Goal: Information Seeking & Learning: Check status

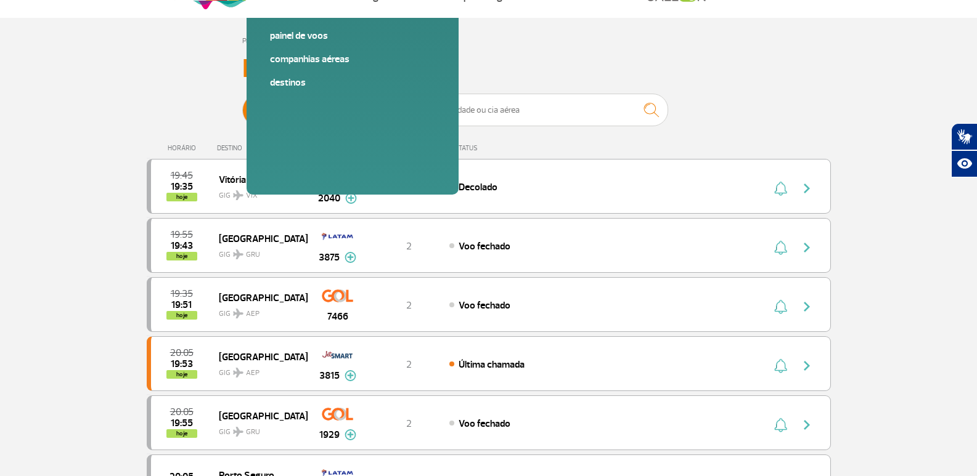
scroll to position [62, 0]
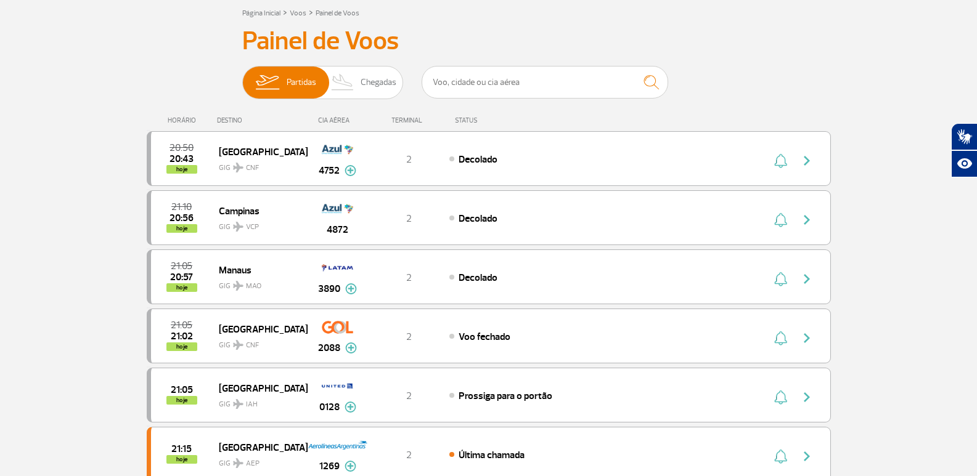
scroll to position [62, 0]
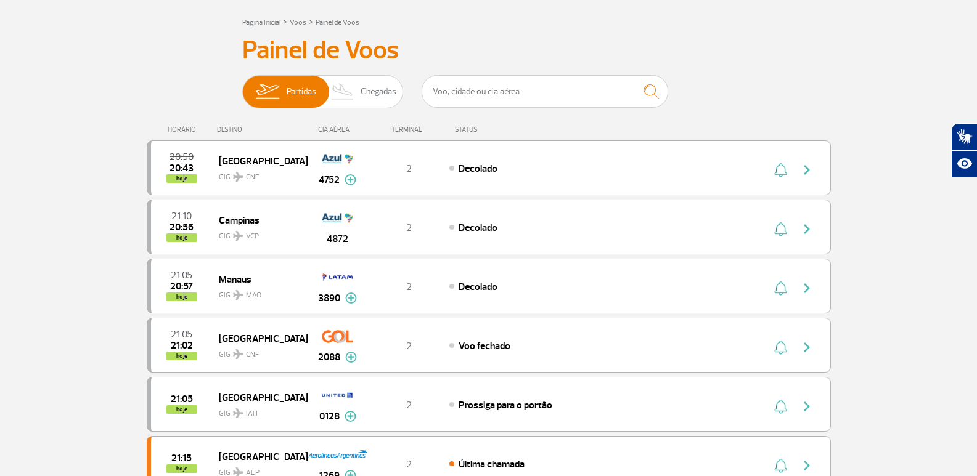
click at [379, 94] on span "Chegadas" at bounding box center [379, 92] width 36 height 32
click at [242, 86] on input "Partidas Chegadas" at bounding box center [242, 86] width 0 height 0
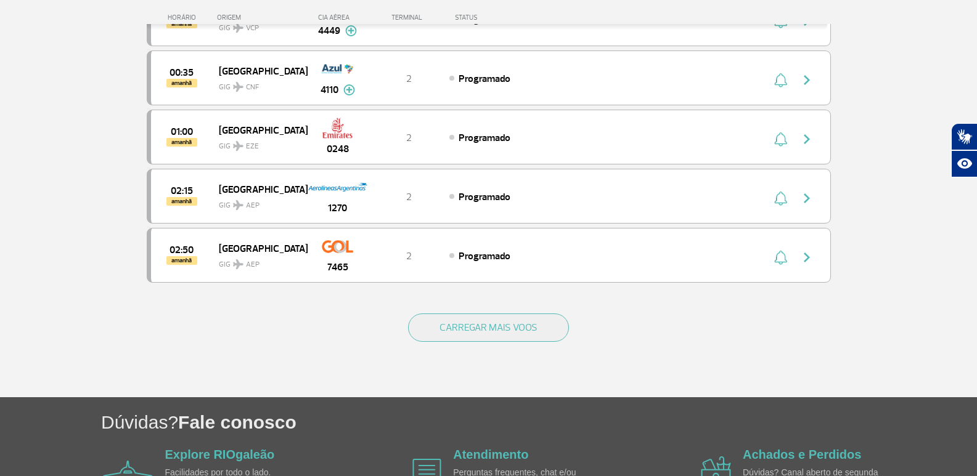
scroll to position [1193, 0]
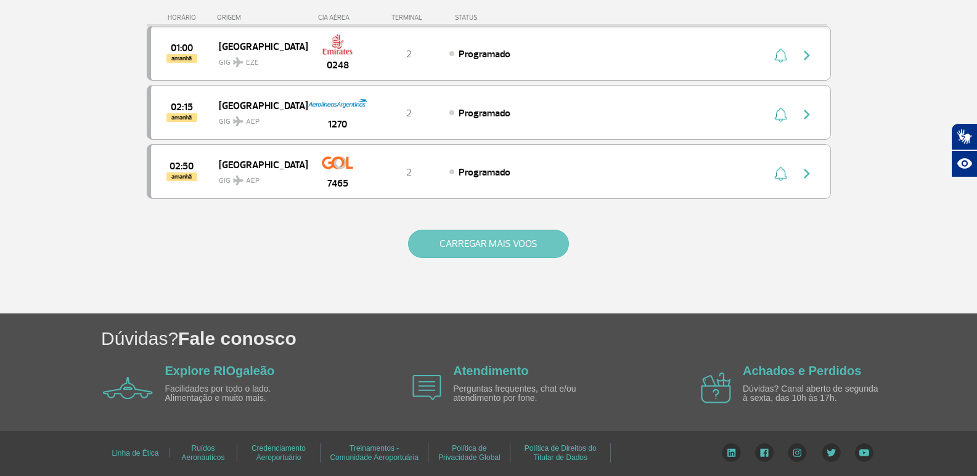
click at [486, 250] on button "CARREGAR MAIS VOOS" at bounding box center [488, 244] width 161 height 28
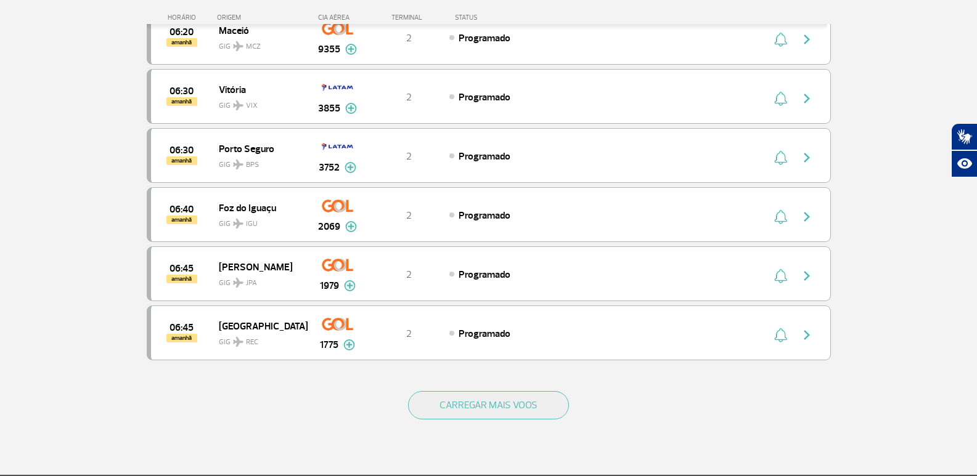
scroll to position [2241, 0]
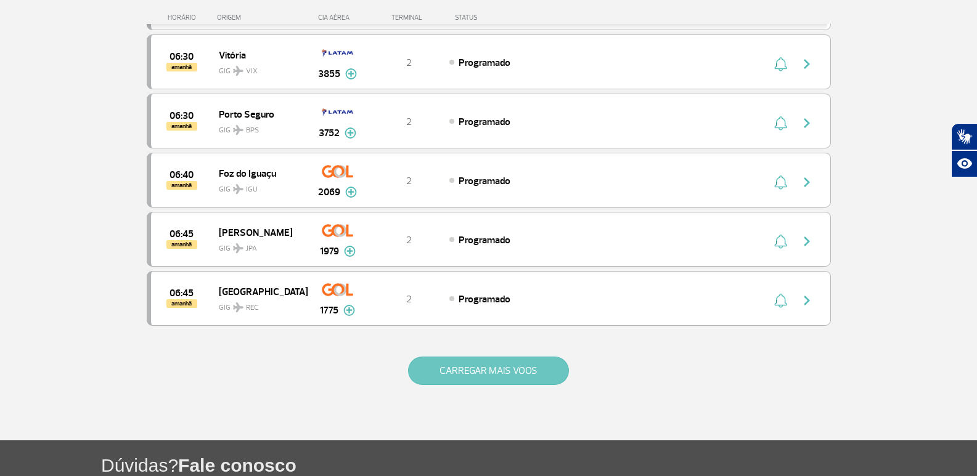
click at [521, 377] on button "CARREGAR MAIS VOOS" at bounding box center [488, 371] width 161 height 28
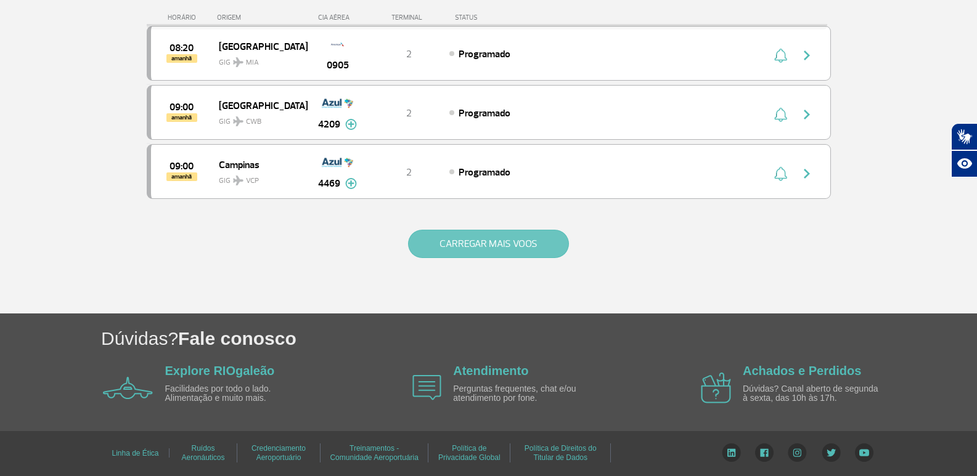
click at [511, 247] on button "CARREGAR MAIS VOOS" at bounding box center [488, 244] width 161 height 28
click at [481, 235] on button "CARREGAR MAIS VOOS" at bounding box center [488, 244] width 161 height 28
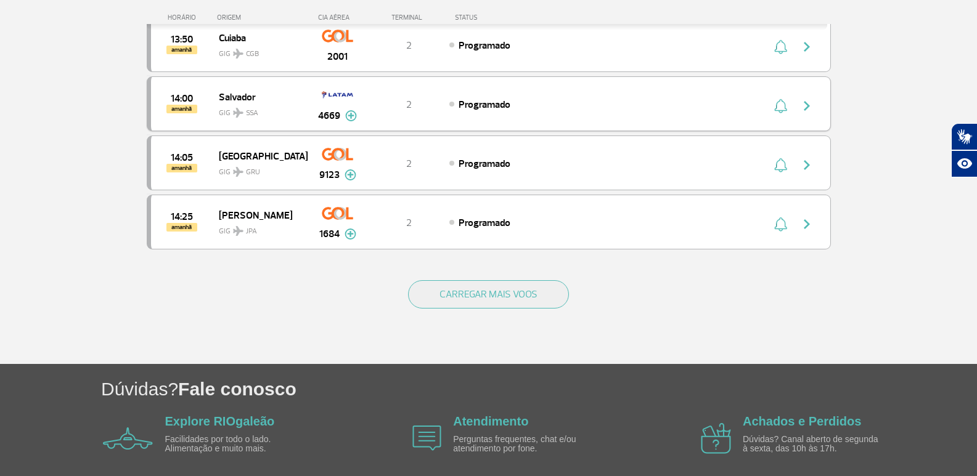
scroll to position [5856, 0]
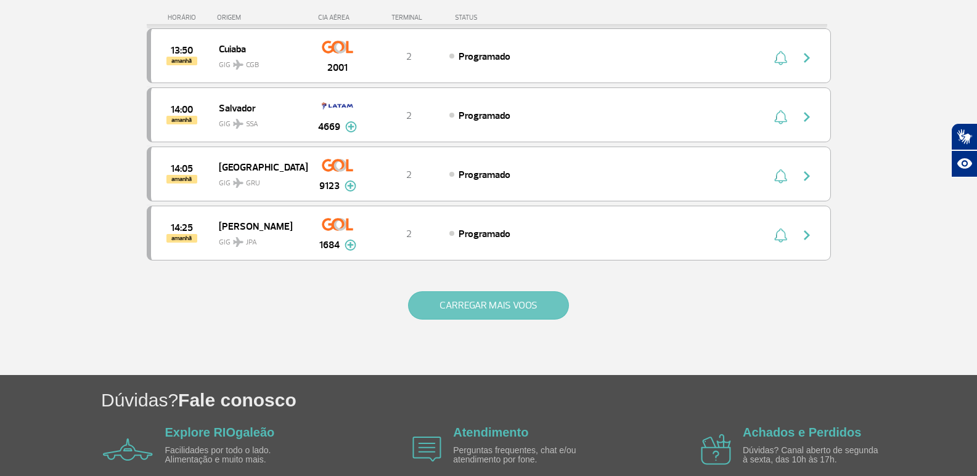
click at [523, 301] on button "CARREGAR MAIS VOOS" at bounding box center [488, 305] width 161 height 28
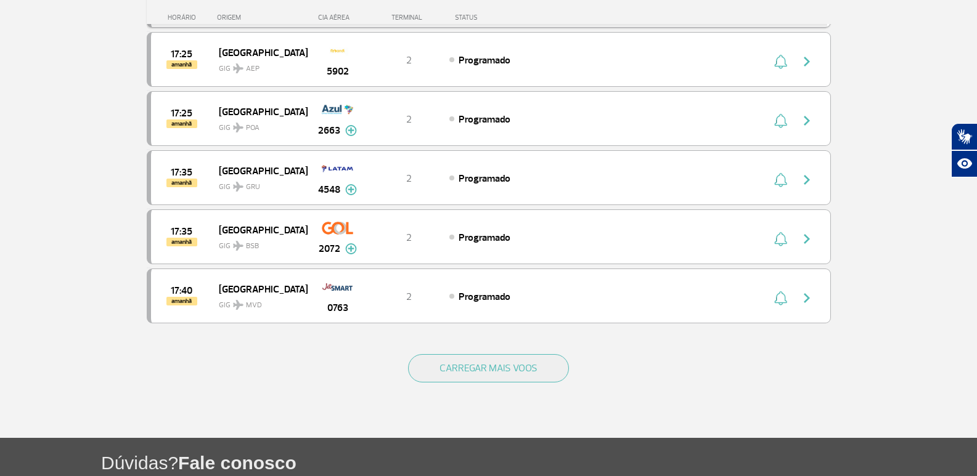
scroll to position [7027, 0]
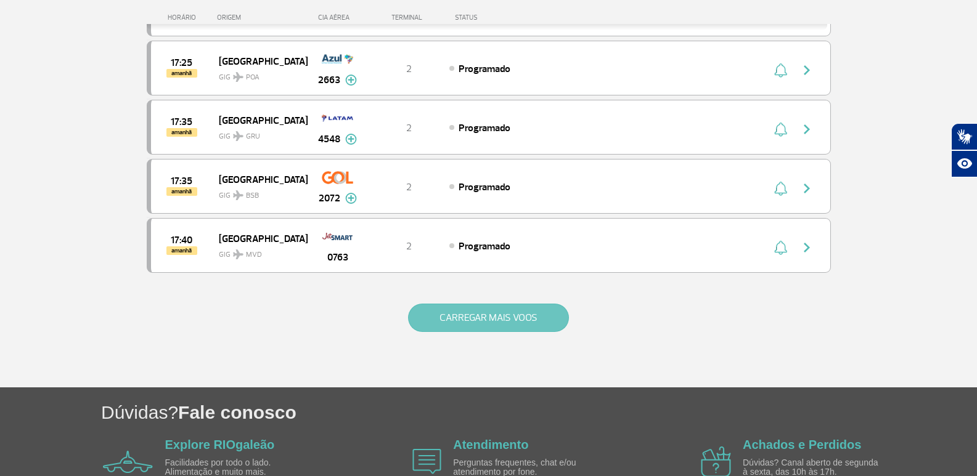
click at [524, 307] on button "CARREGAR MAIS VOOS" at bounding box center [488, 318] width 161 height 28
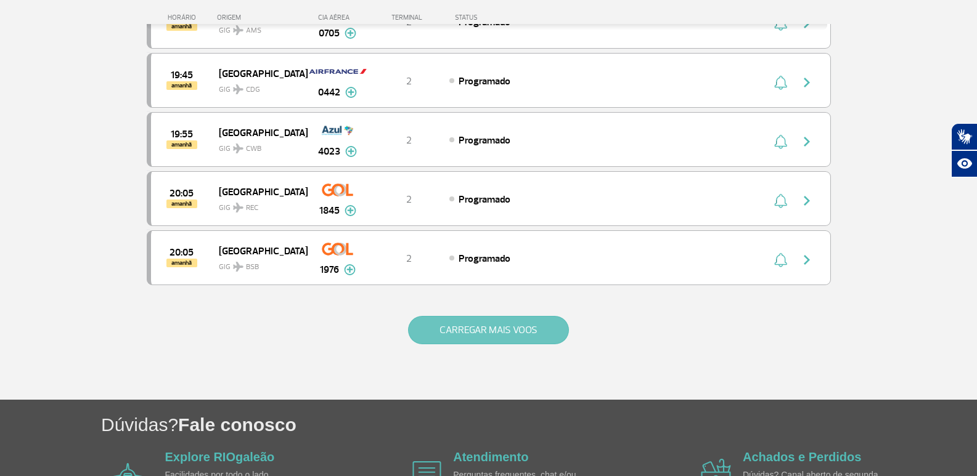
click at [500, 324] on button "CARREGAR MAIS VOOS" at bounding box center [488, 330] width 161 height 28
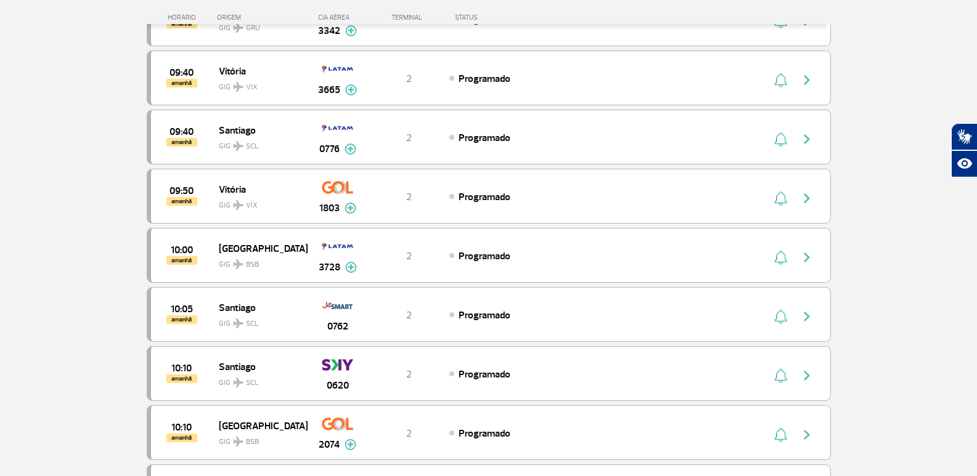
scroll to position [0, 0]
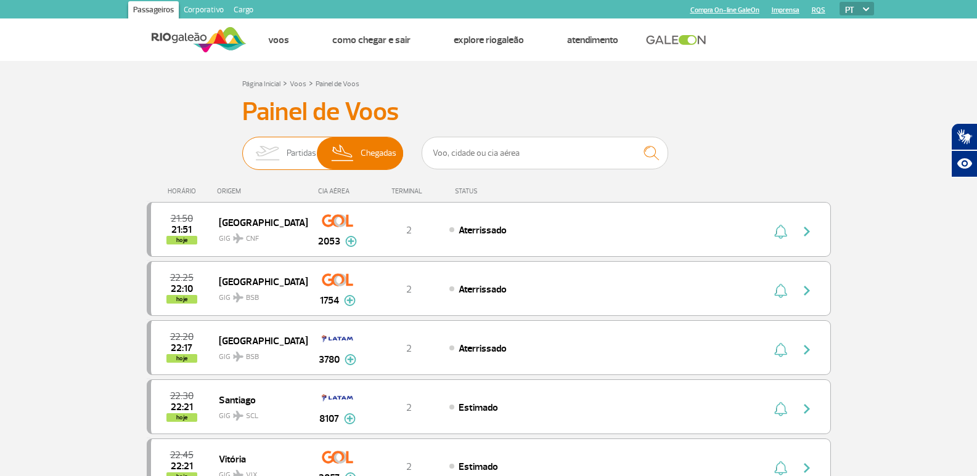
click at [298, 160] on span "Partidas" at bounding box center [302, 153] width 30 height 32
click at [242, 147] on input "Partidas Chegadas" at bounding box center [242, 147] width 0 height 0
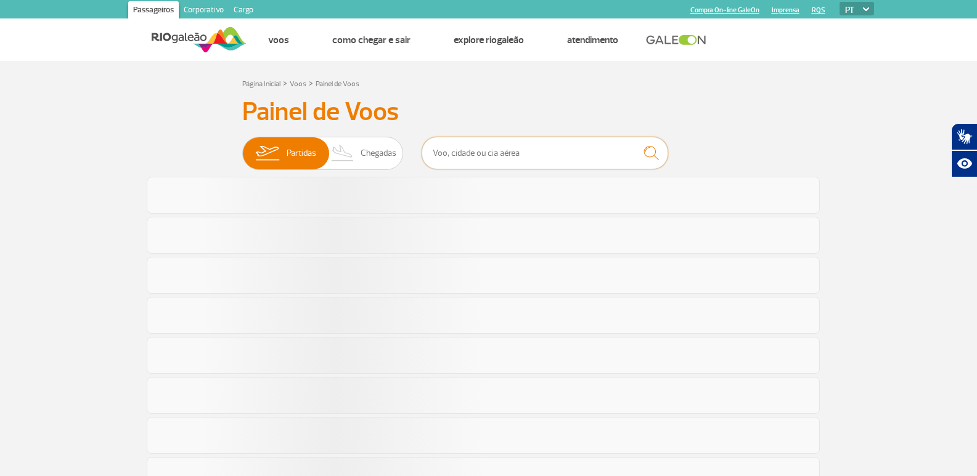
click at [523, 148] on input "text" at bounding box center [545, 153] width 247 height 33
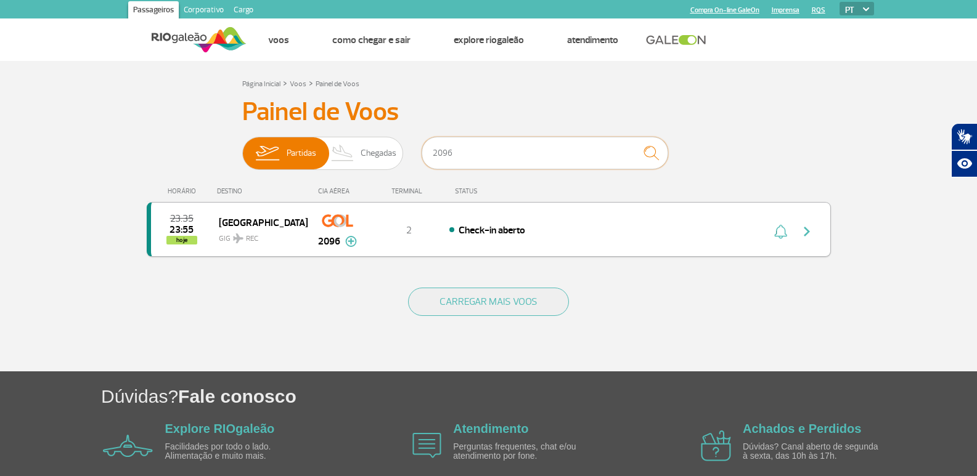
type input "2096"
click at [814, 245] on div "23:35 23:55 hoje Recife GIG REC 2096 2 Check-in aberto Parcerias: Air France 19…" at bounding box center [489, 229] width 684 height 55
click at [812, 234] on img "button" at bounding box center [806, 231] width 15 height 15
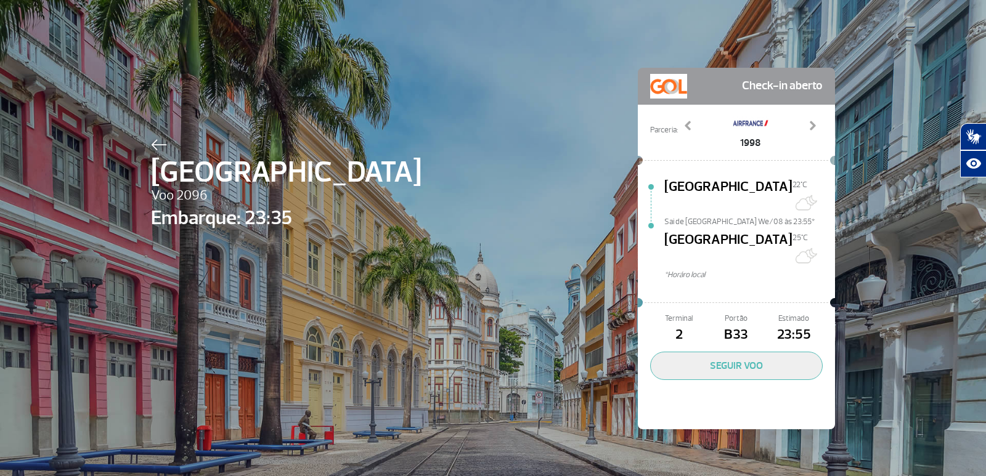
drag, startPoint x: 751, startPoint y: 306, endPoint x: 724, endPoint y: 309, distance: 27.3
click at [724, 325] on span "B33" at bounding box center [735, 335] width 57 height 21
click at [157, 144] on img at bounding box center [159, 144] width 16 height 11
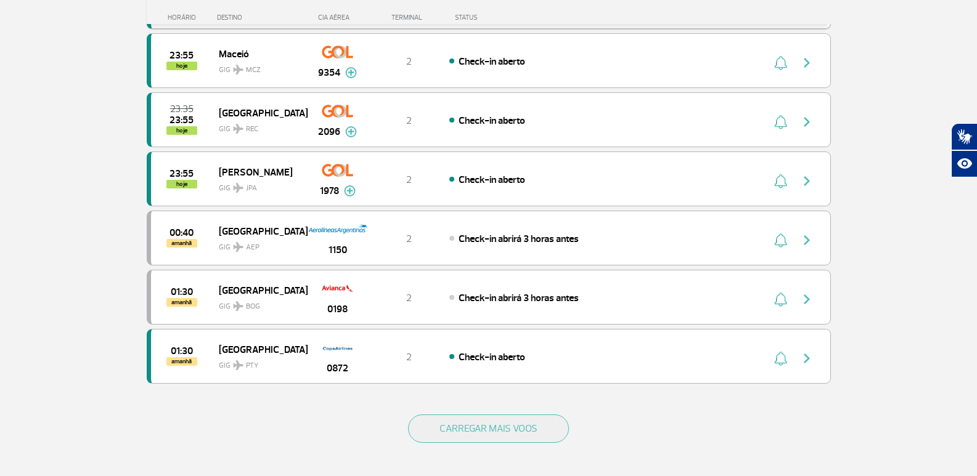
scroll to position [1109, 0]
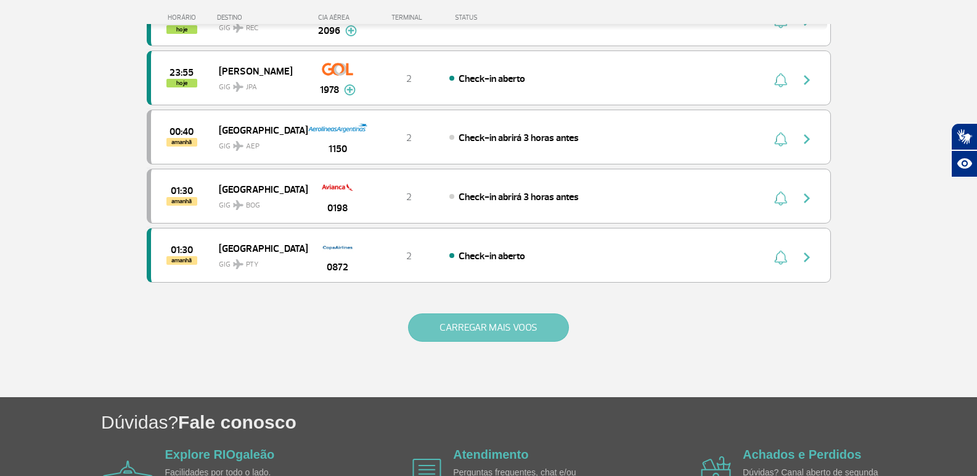
click at [450, 320] on button "CARREGAR MAIS VOOS" at bounding box center [488, 328] width 161 height 28
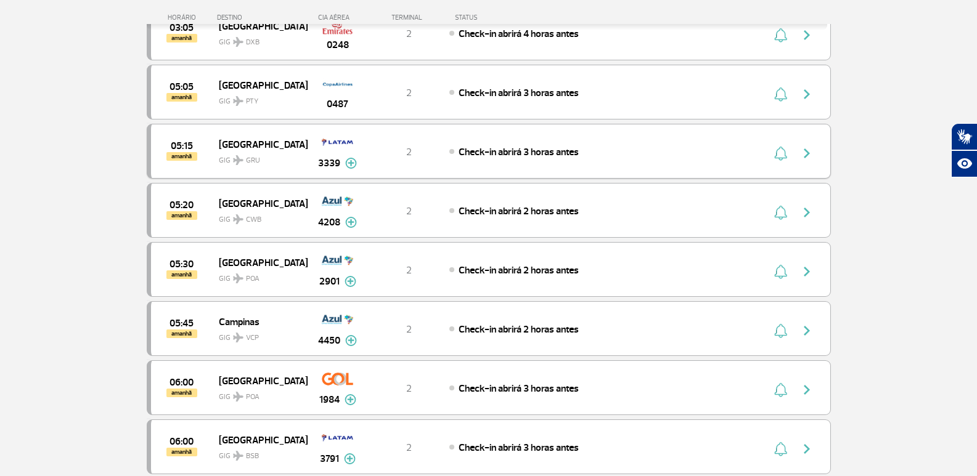
scroll to position [1479, 0]
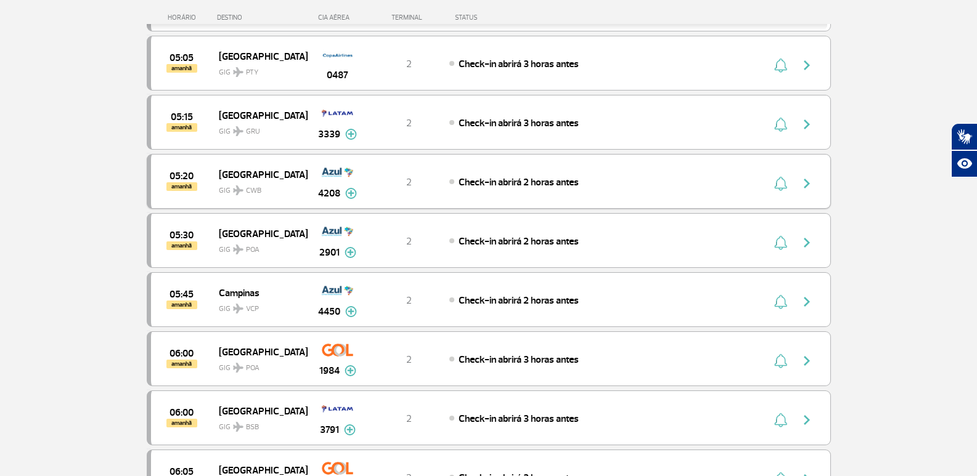
click at [351, 192] on img at bounding box center [351, 193] width 12 height 11
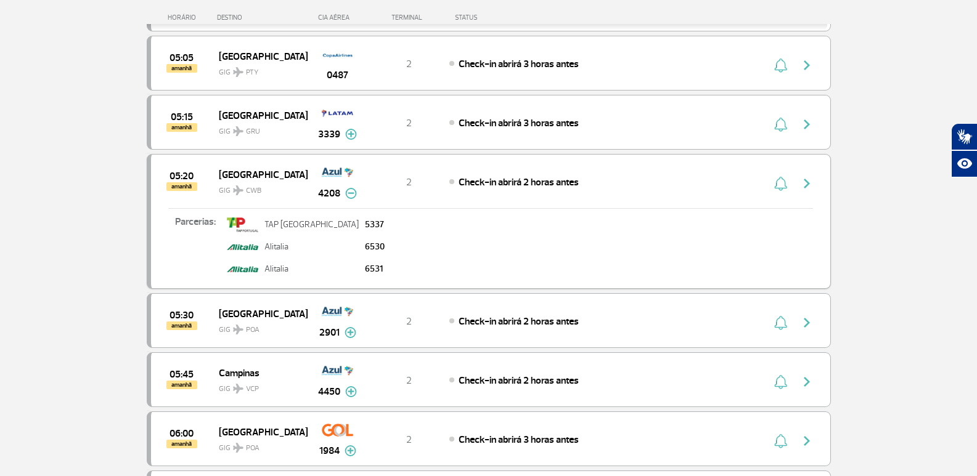
click at [351, 192] on img at bounding box center [351, 193] width 12 height 11
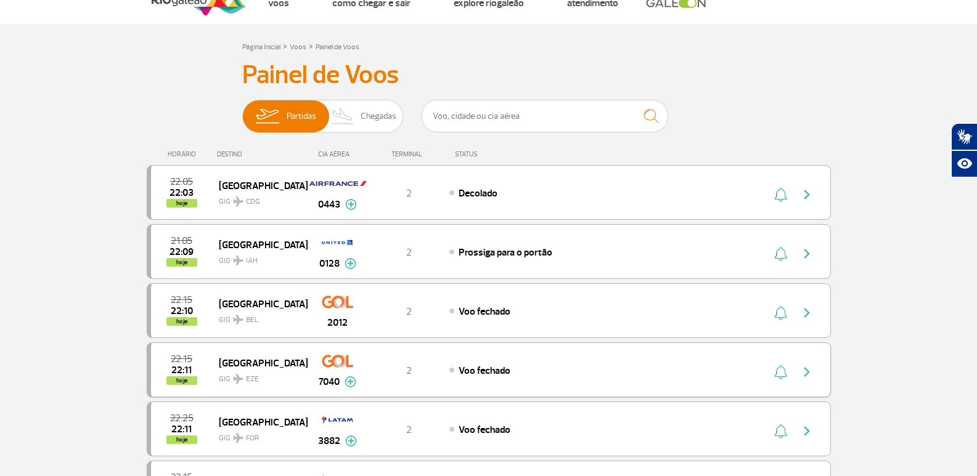
scroll to position [0, 0]
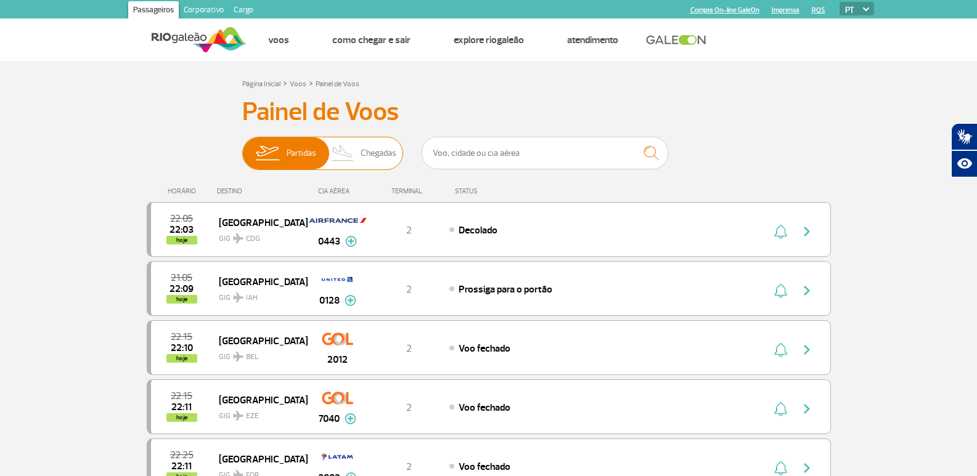
click at [354, 142] on img at bounding box center [343, 153] width 36 height 32
click at [242, 147] on input "Partidas Chegadas" at bounding box center [242, 147] width 0 height 0
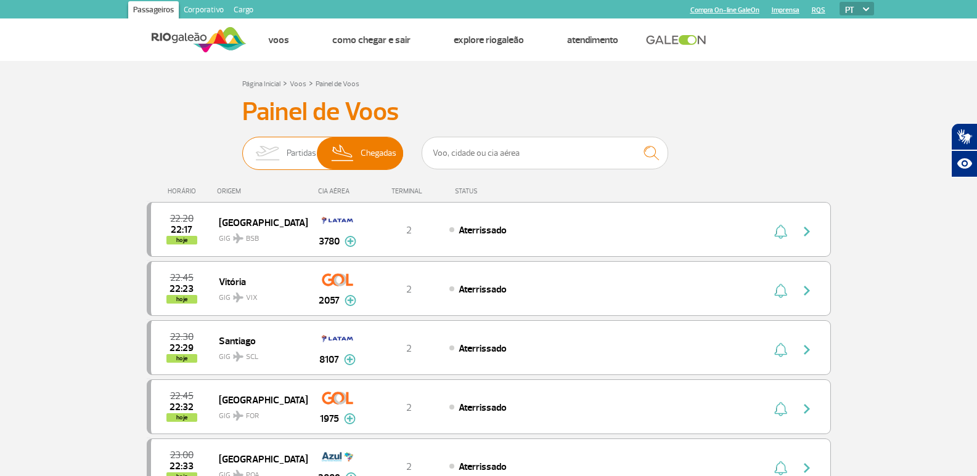
click at [298, 145] on span "Partidas" at bounding box center [302, 153] width 30 height 32
click at [242, 147] on input "Partidas Chegadas" at bounding box center [242, 147] width 0 height 0
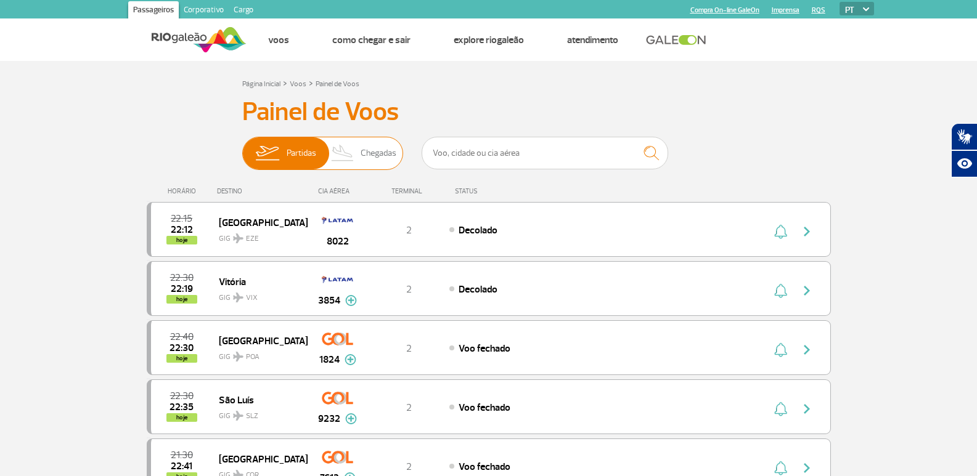
click at [378, 156] on span "Chegadas" at bounding box center [379, 153] width 36 height 32
click at [242, 147] on input "Partidas Chegadas" at bounding box center [242, 147] width 0 height 0
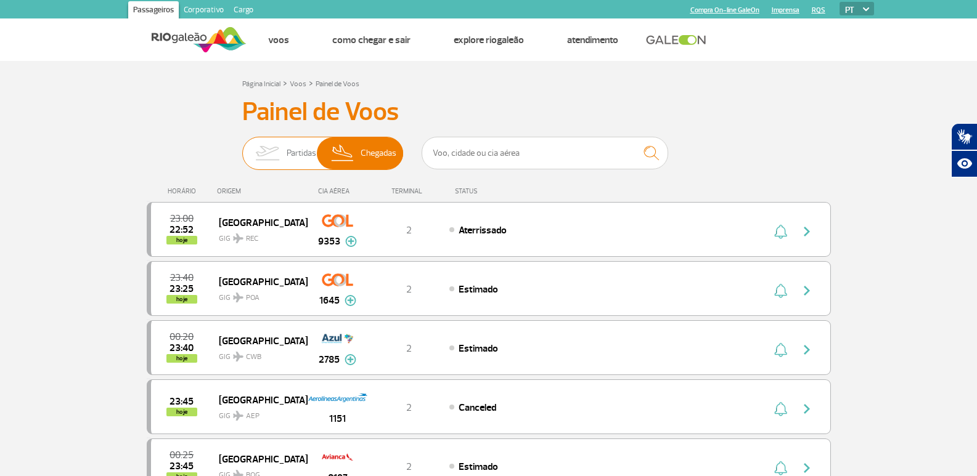
click at [263, 156] on img at bounding box center [267, 153] width 39 height 32
click at [242, 147] on input "Partidas Chegadas" at bounding box center [242, 147] width 0 height 0
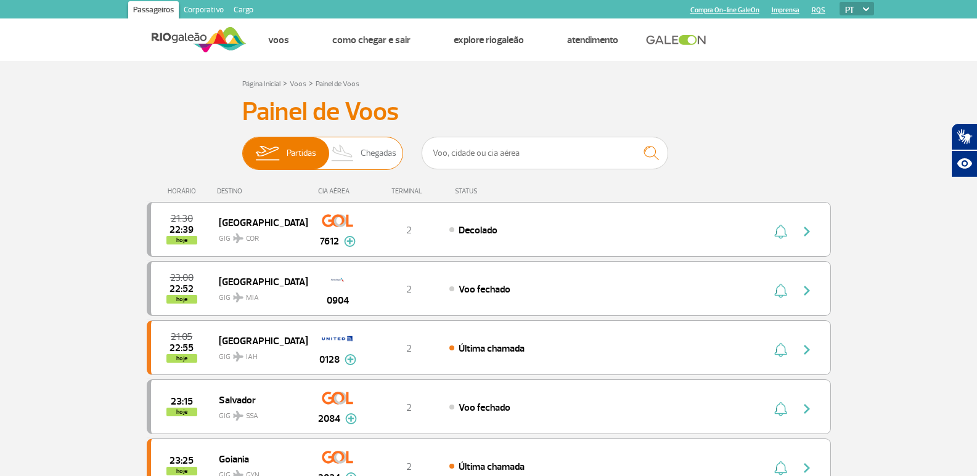
click at [393, 155] on span "Chegadas" at bounding box center [379, 153] width 36 height 32
click at [242, 147] on input "Partidas Chegadas" at bounding box center [242, 147] width 0 height 0
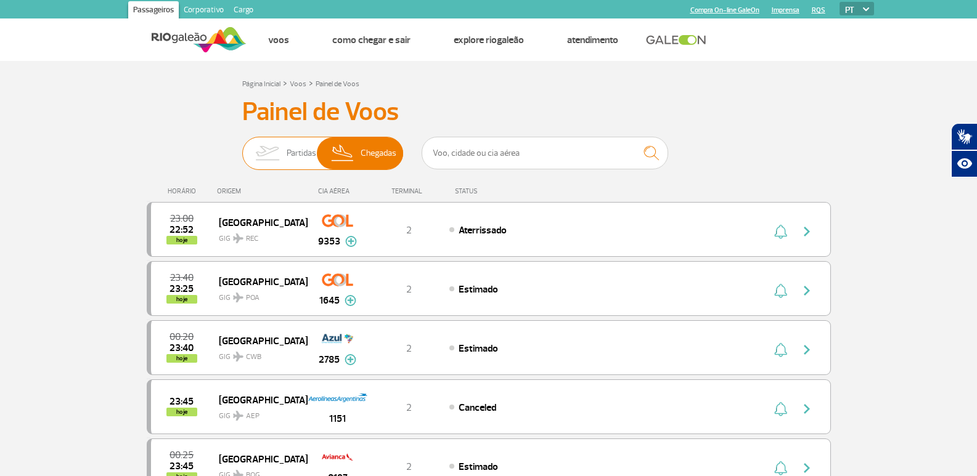
click at [315, 165] on span "Partidas" at bounding box center [302, 153] width 30 height 32
click at [242, 147] on input "Partidas Chegadas" at bounding box center [242, 147] width 0 height 0
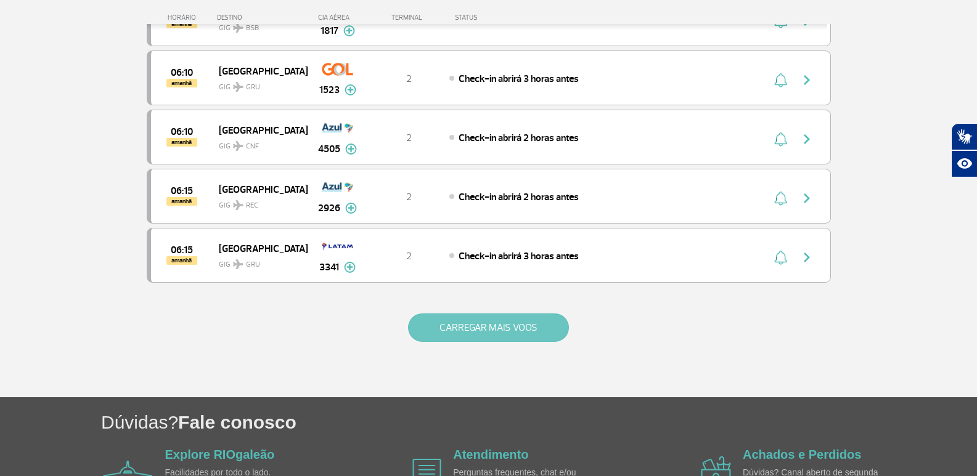
click at [503, 335] on button "CARREGAR MAIS VOOS" at bounding box center [488, 328] width 161 height 28
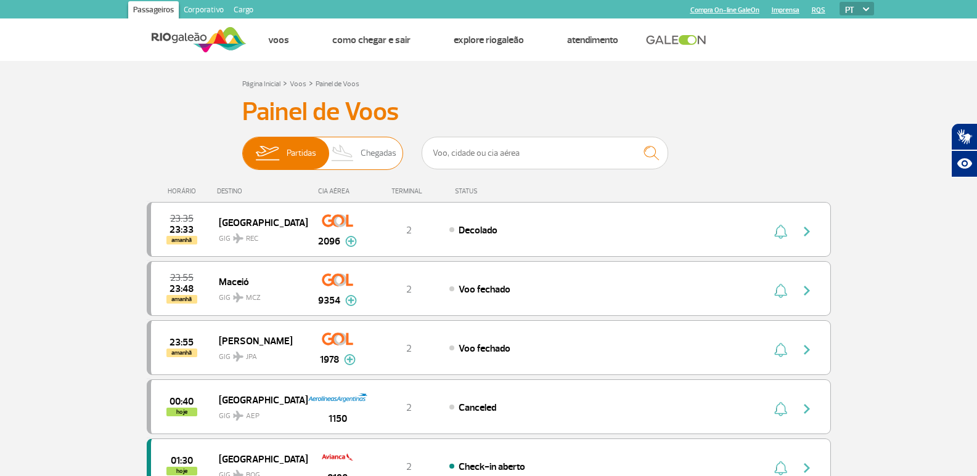
click at [366, 161] on span "Chegadas" at bounding box center [379, 153] width 36 height 32
click at [242, 147] on input "Partidas Chegadas" at bounding box center [242, 147] width 0 height 0
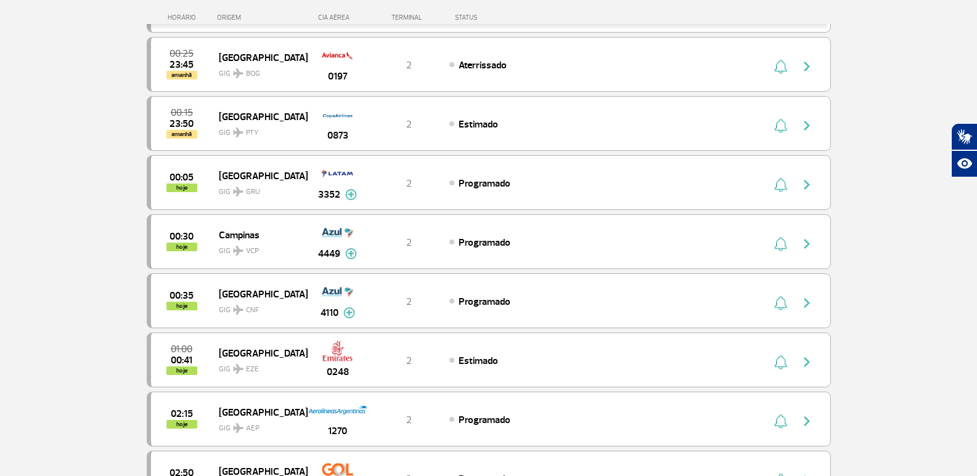
scroll to position [370, 0]
